Goal: Download file/media

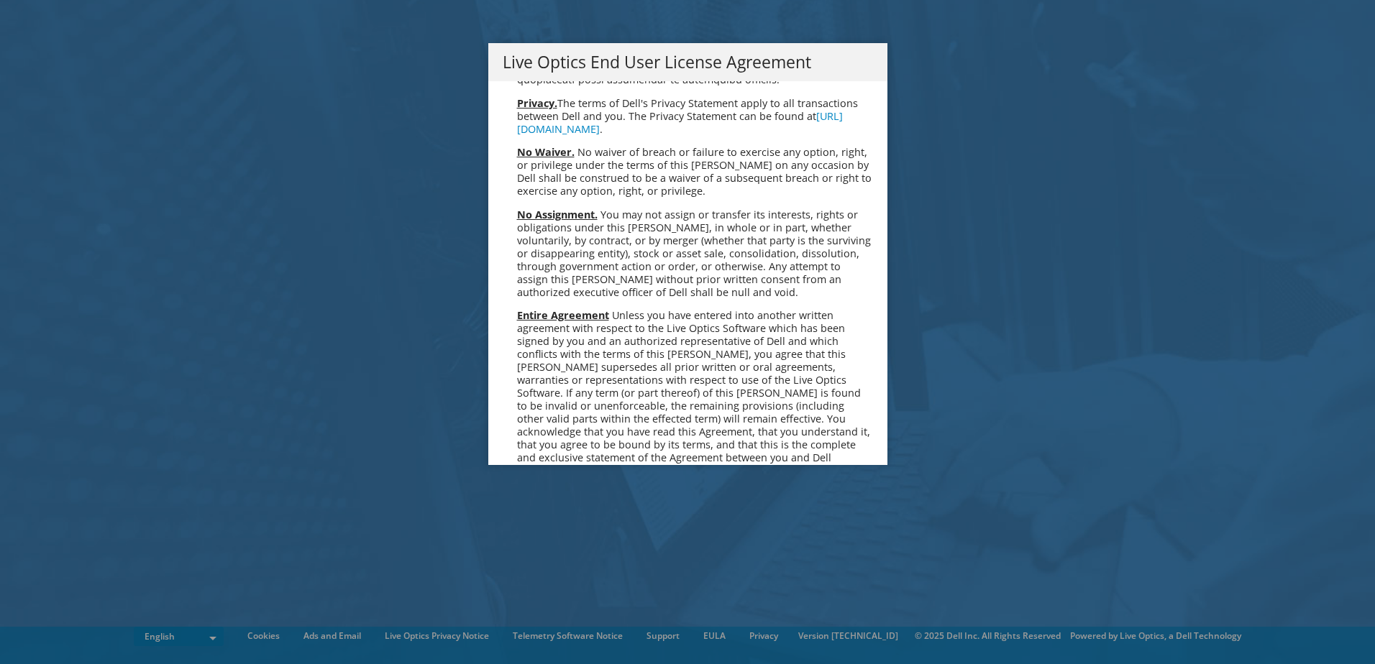
scroll to position [5438, 0]
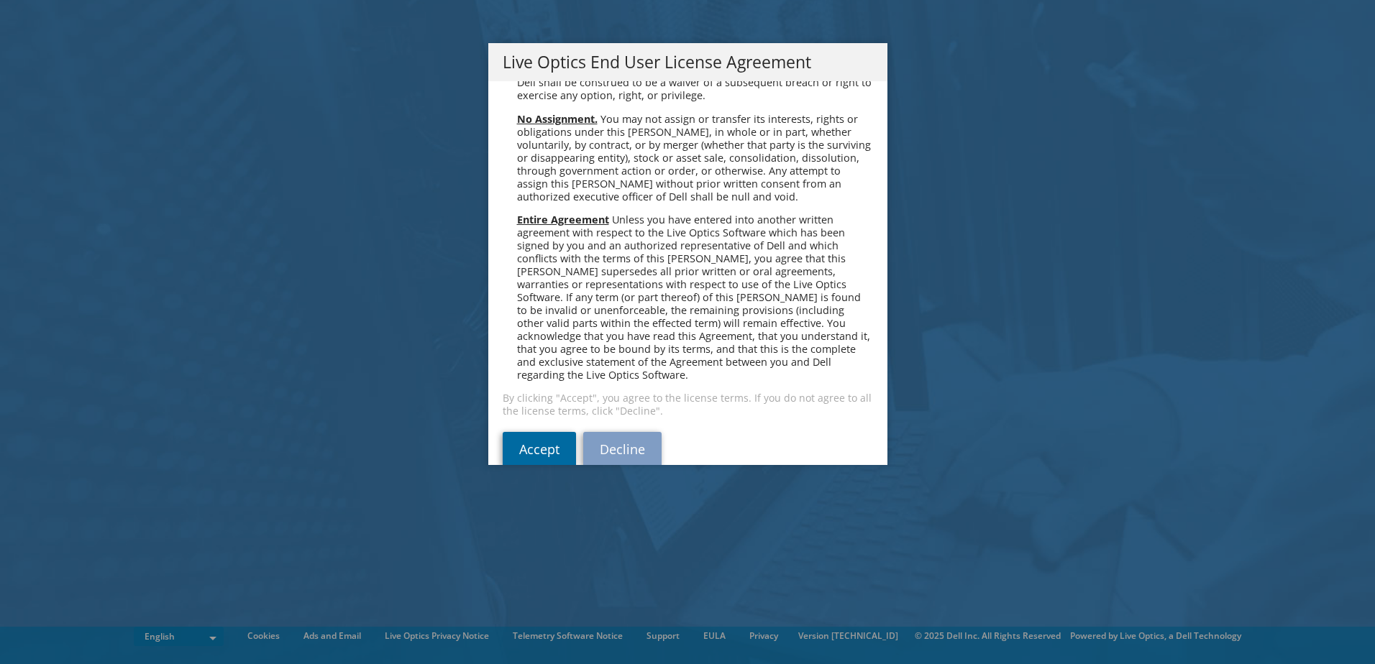
click at [533, 432] on link "Accept" at bounding box center [539, 449] width 73 height 35
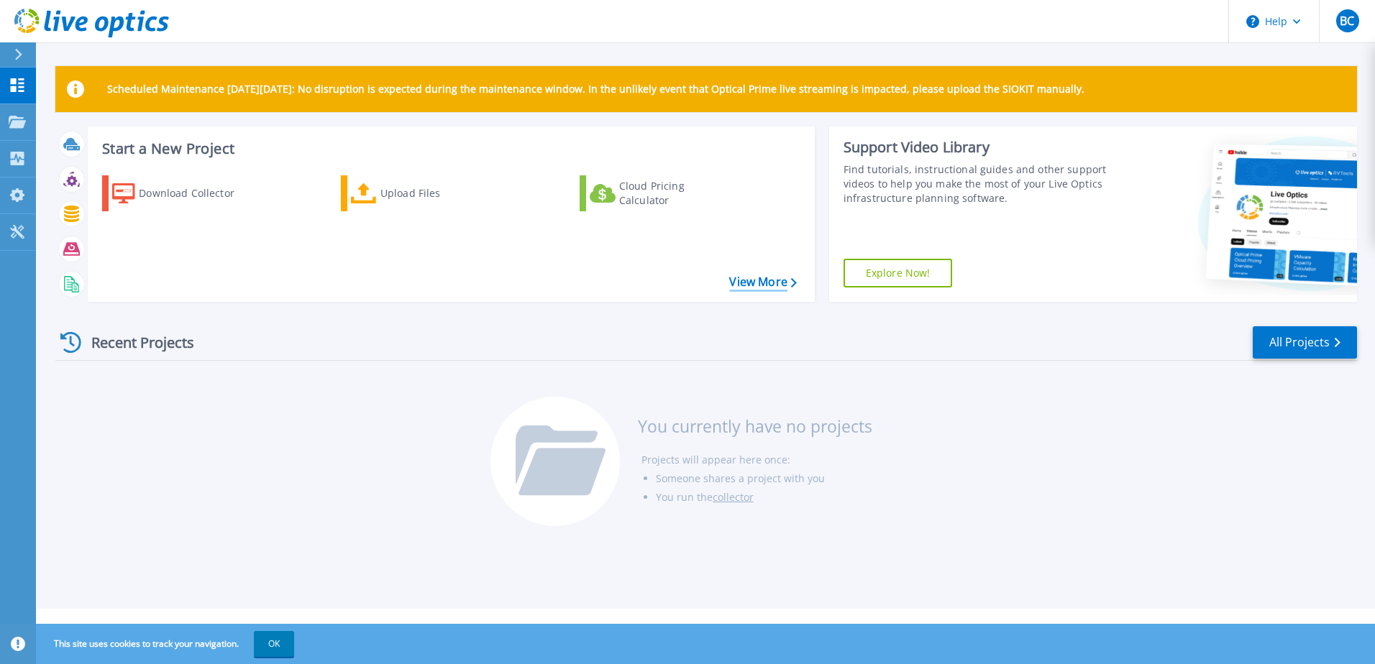
click at [782, 284] on link "View More" at bounding box center [762, 282] width 67 height 14
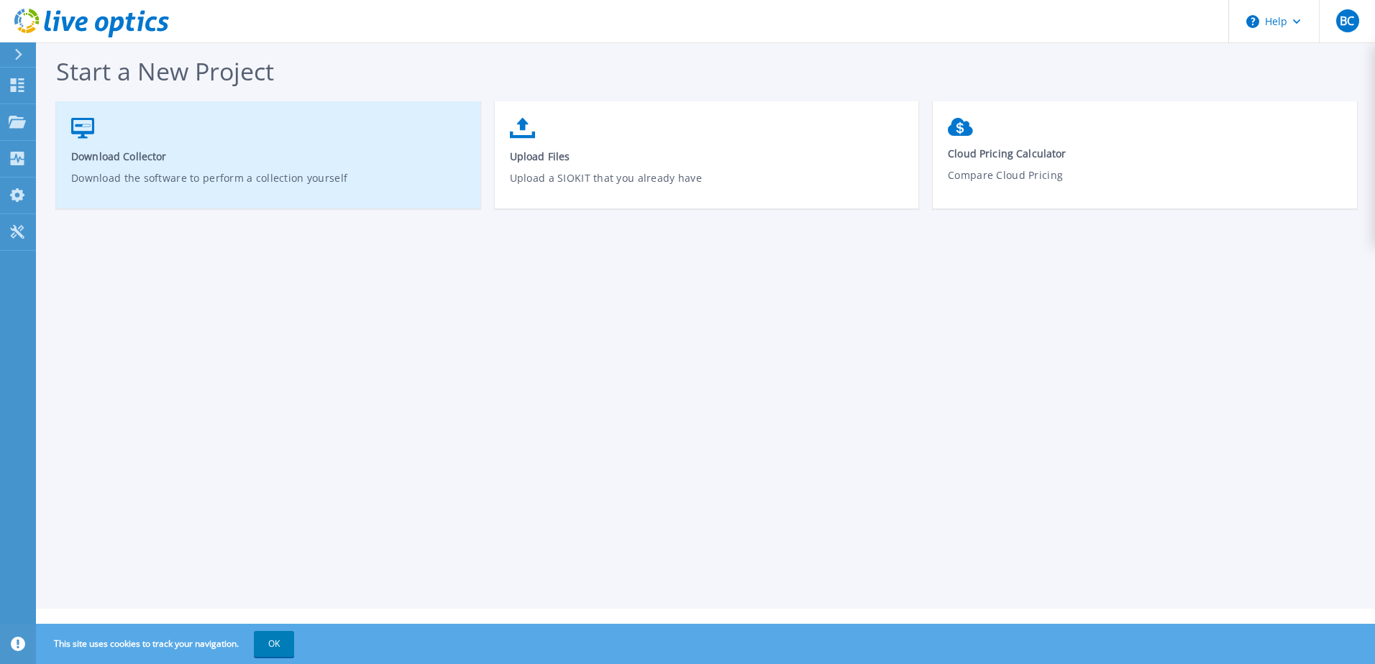
click at [129, 160] on span "Download Collector" at bounding box center [268, 157] width 395 height 14
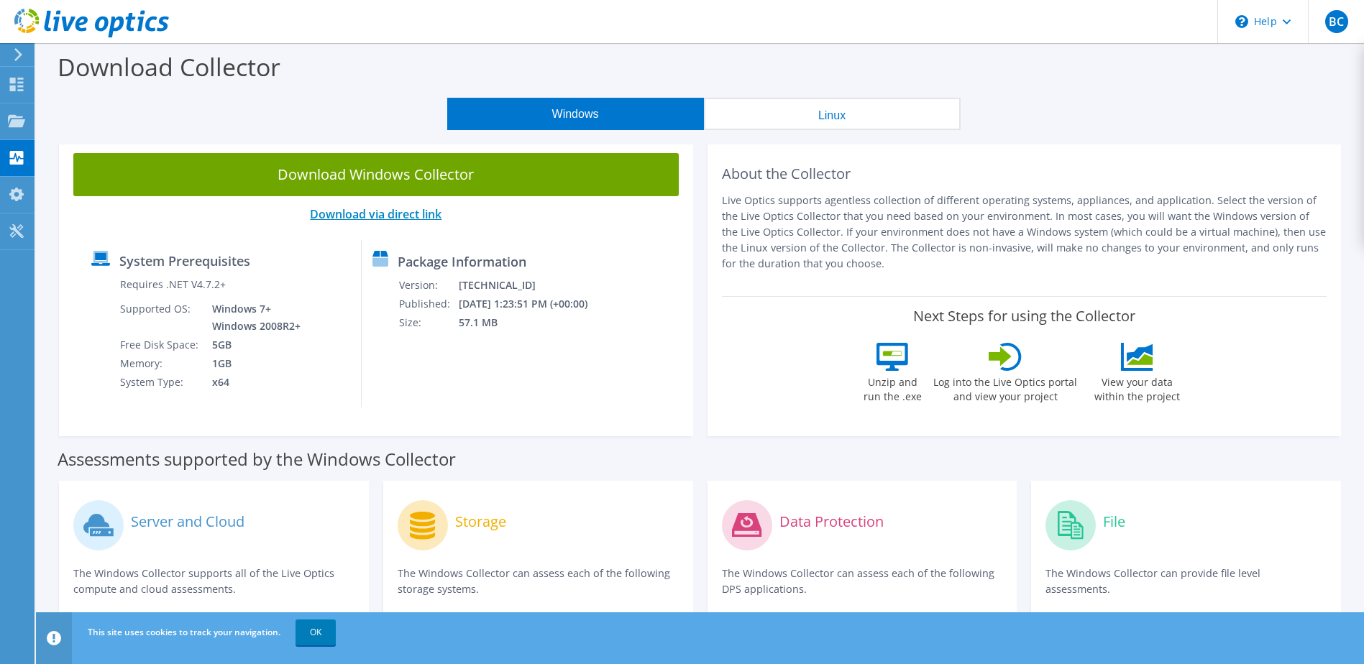
click at [378, 217] on link "Download via direct link" at bounding box center [376, 214] width 132 height 16
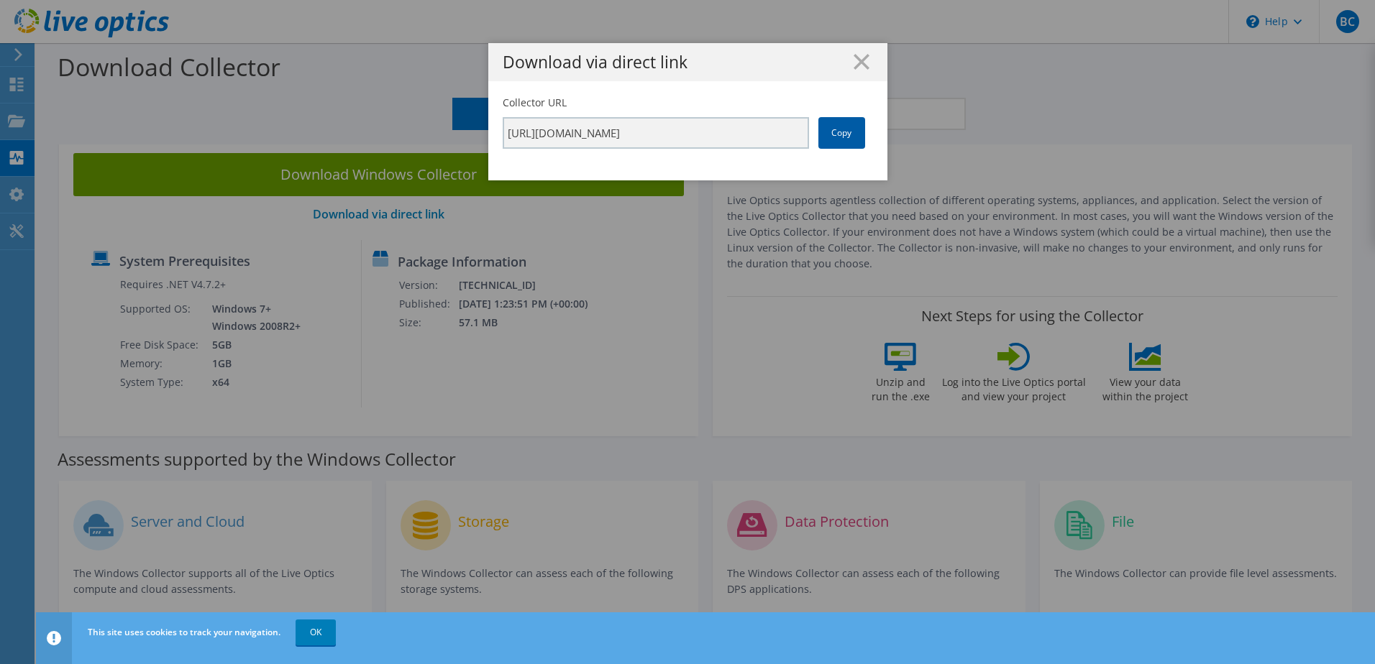
click at [843, 129] on link "Copy" at bounding box center [841, 133] width 47 height 32
click at [843, 59] on h1 "Download via direct link" at bounding box center [688, 62] width 370 height 17
click at [854, 58] on icon at bounding box center [862, 62] width 16 height 16
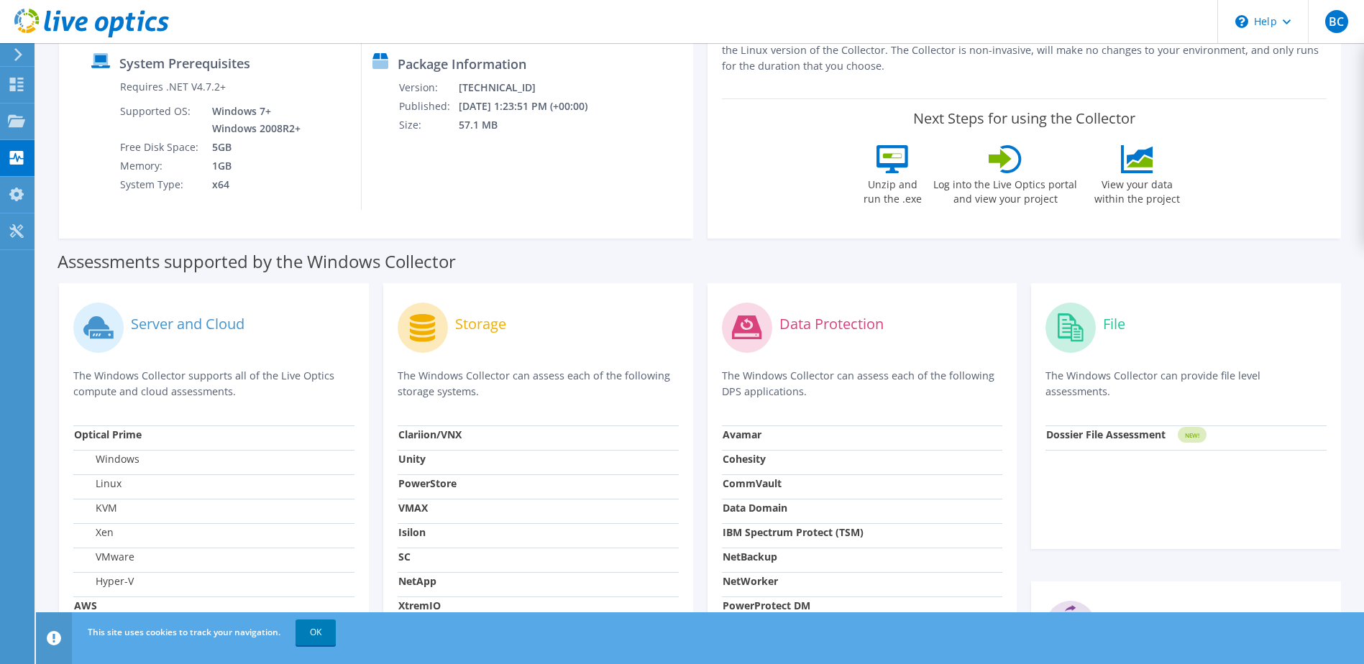
scroll to position [454, 0]
